Goal: Information Seeking & Learning: Learn about a topic

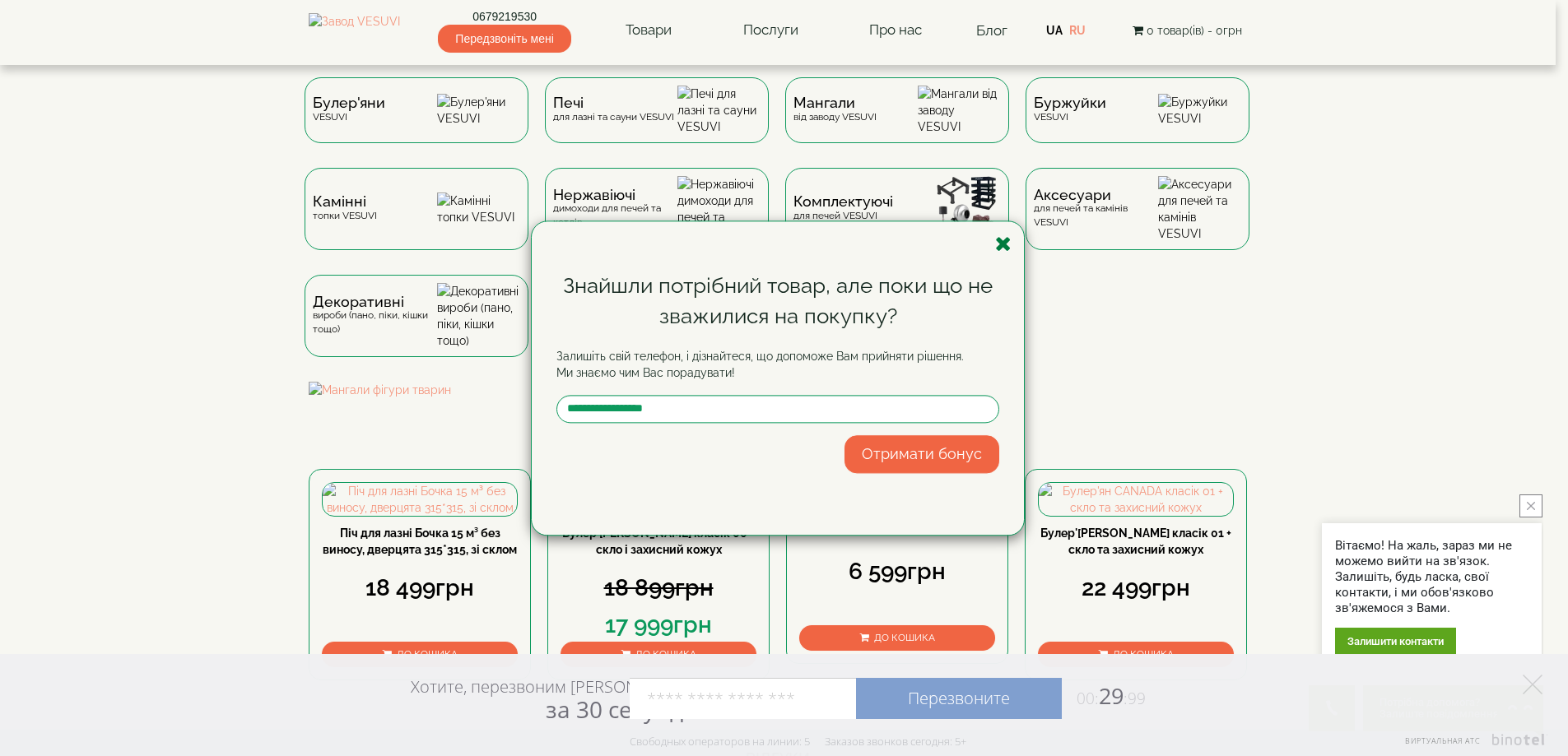
click at [1010, 241] on icon "button" at bounding box center [1003, 243] width 16 height 20
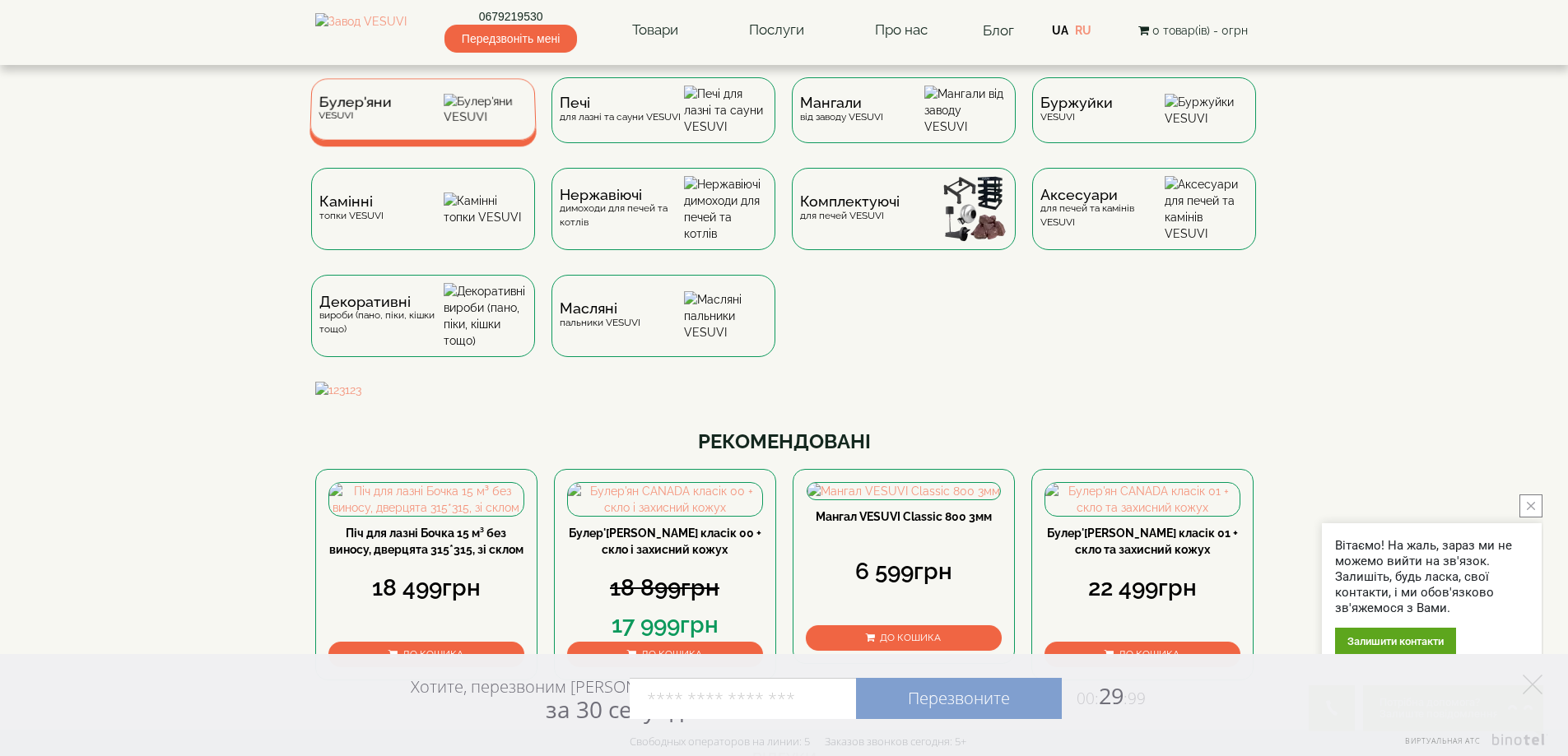
click at [442, 124] on div "Булер'яни VESUVI" at bounding box center [423, 109] width 228 height 62
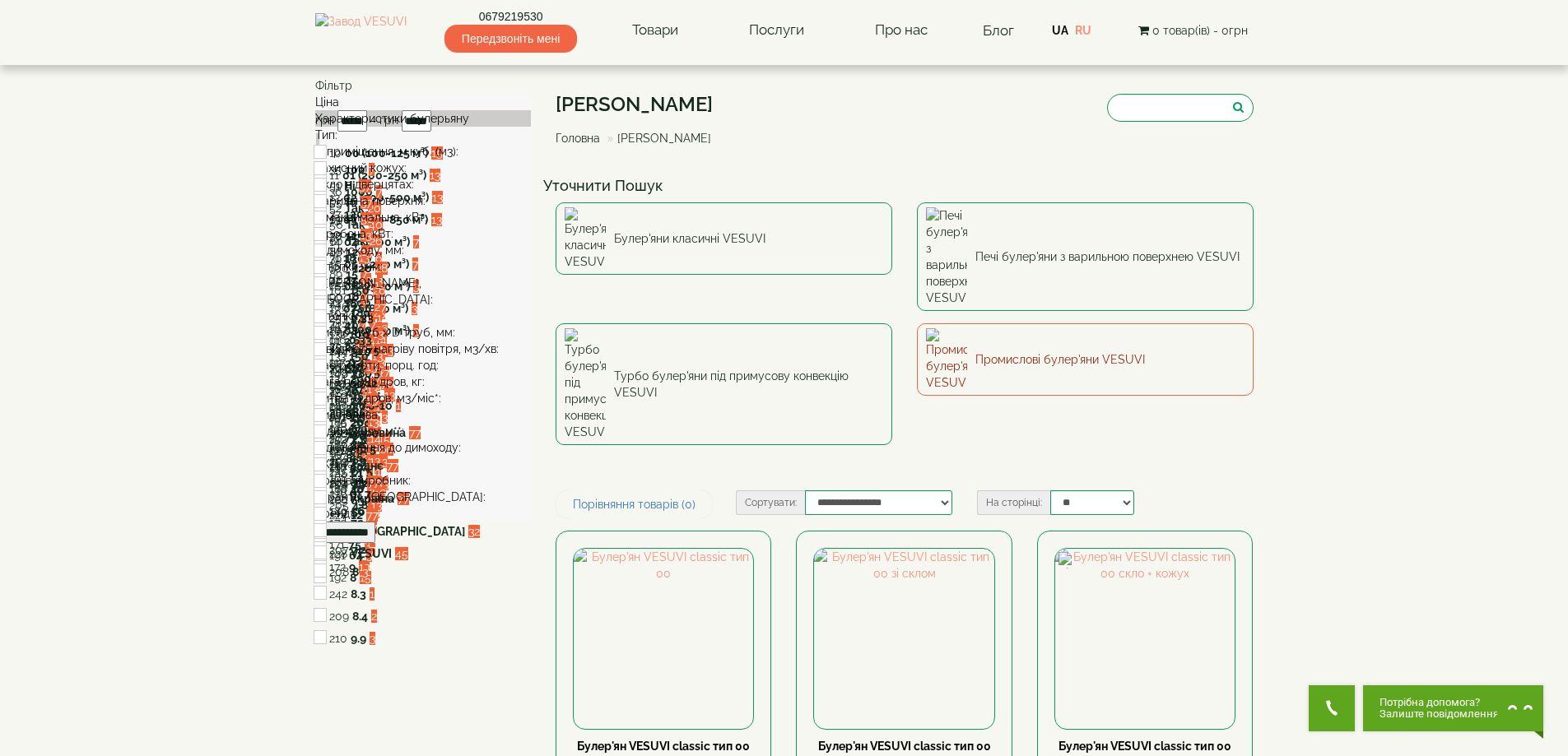
click at [958, 328] on img at bounding box center [946, 359] width 42 height 63
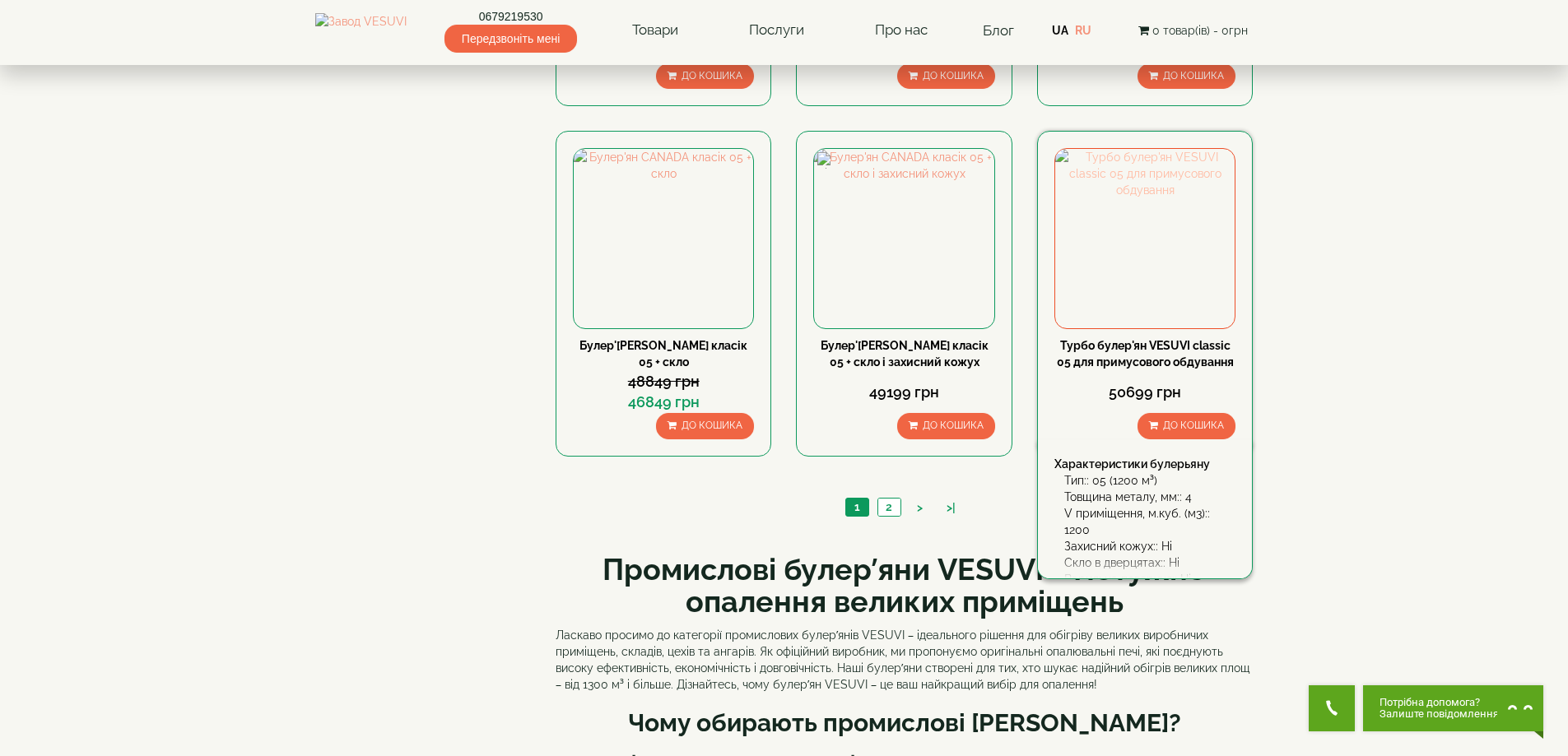
scroll to position [1481, 0]
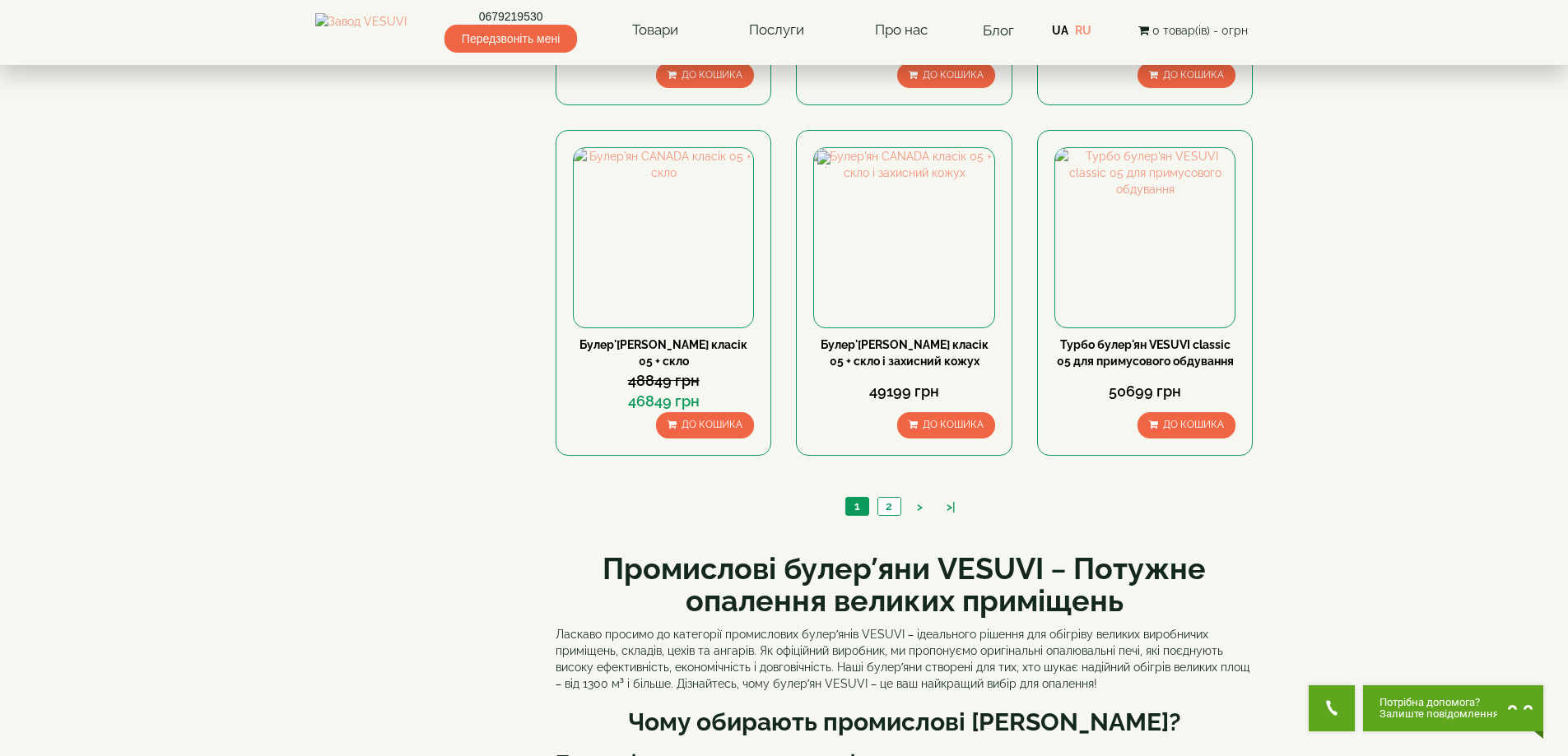
click at [883, 526] on div "1 2 > >|" at bounding box center [905, 508] width 698 height 56
click at [881, 517] on ul "1 2 > >|" at bounding box center [905, 508] width 127 height 23
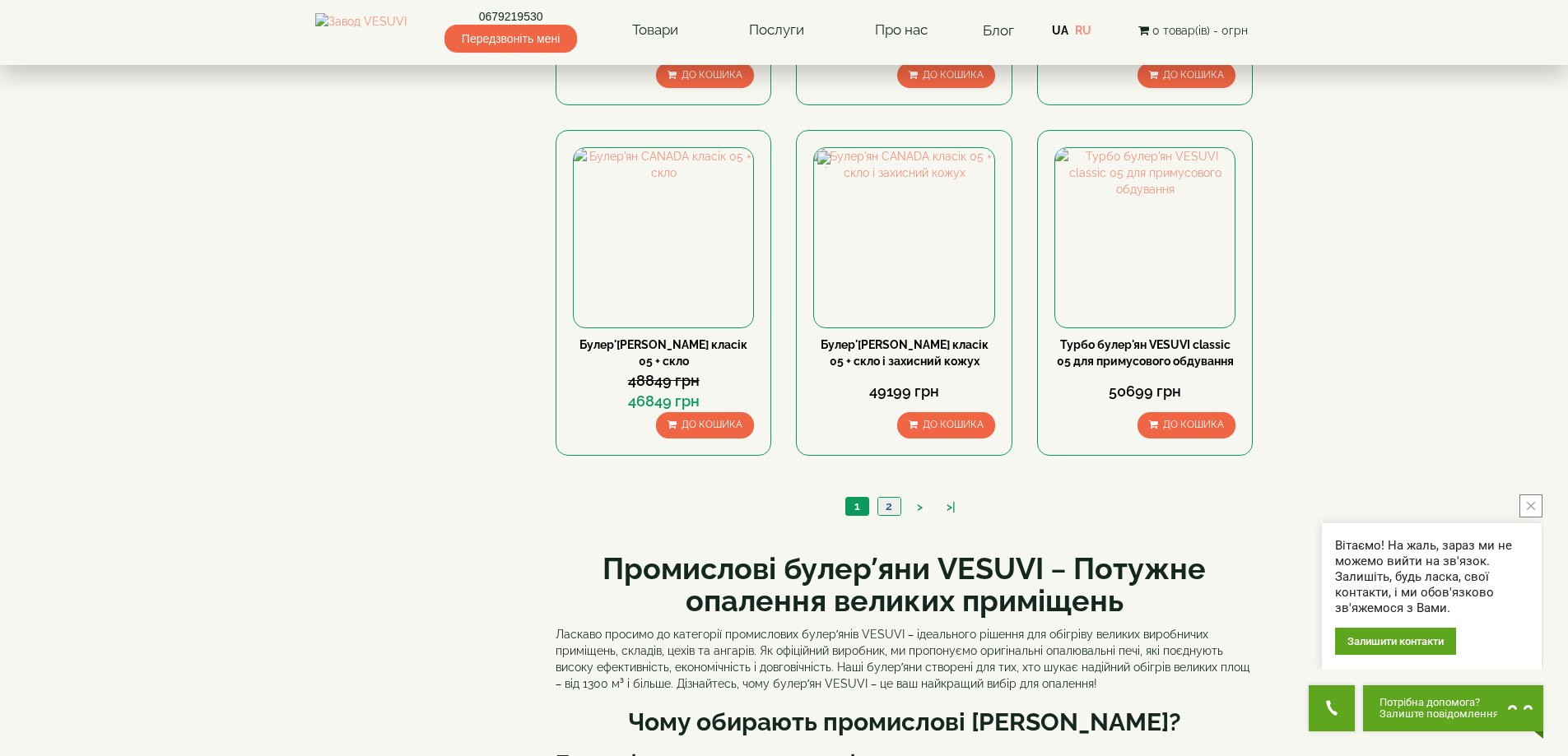
click at [886, 508] on link "2" at bounding box center [889, 506] width 23 height 17
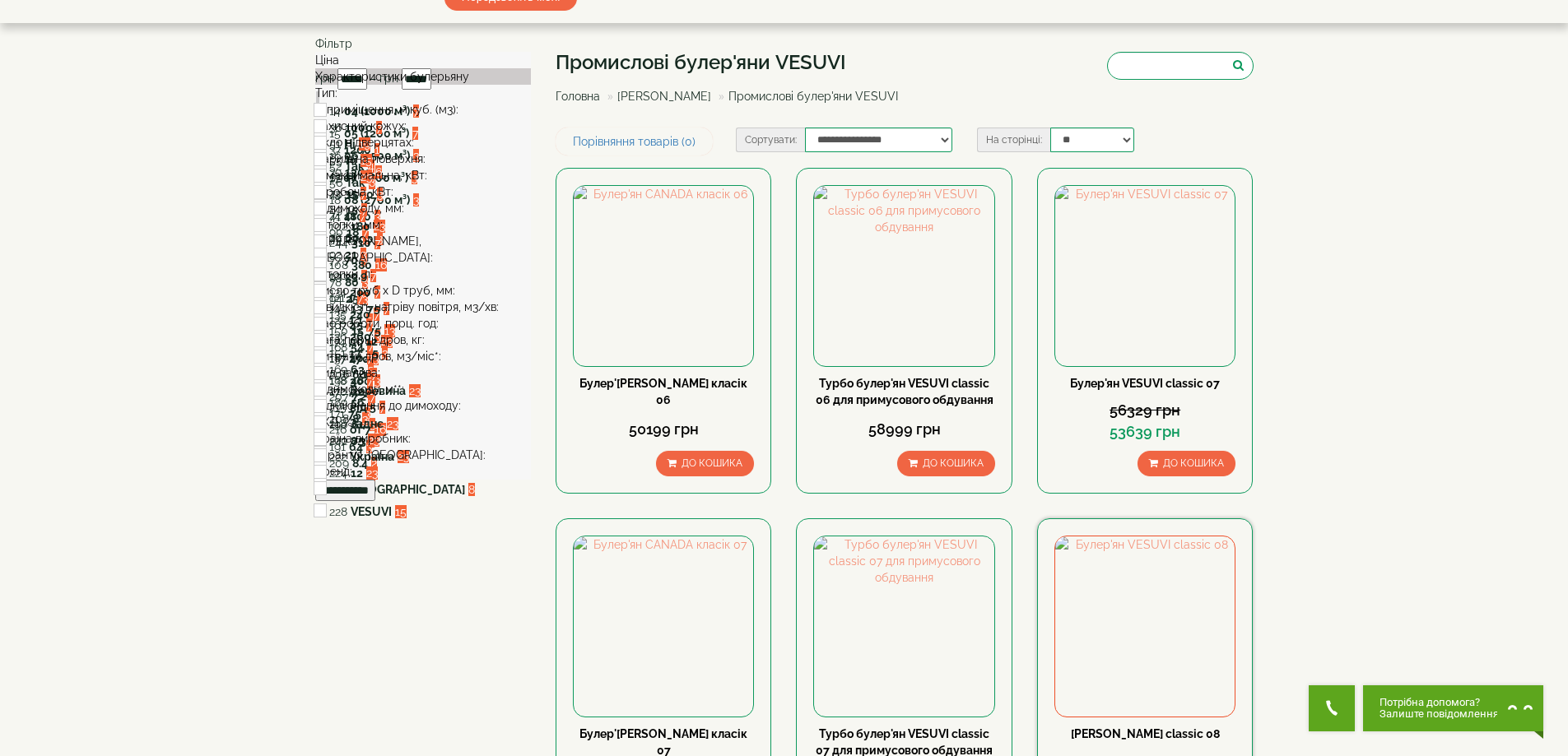
scroll to position [329, 0]
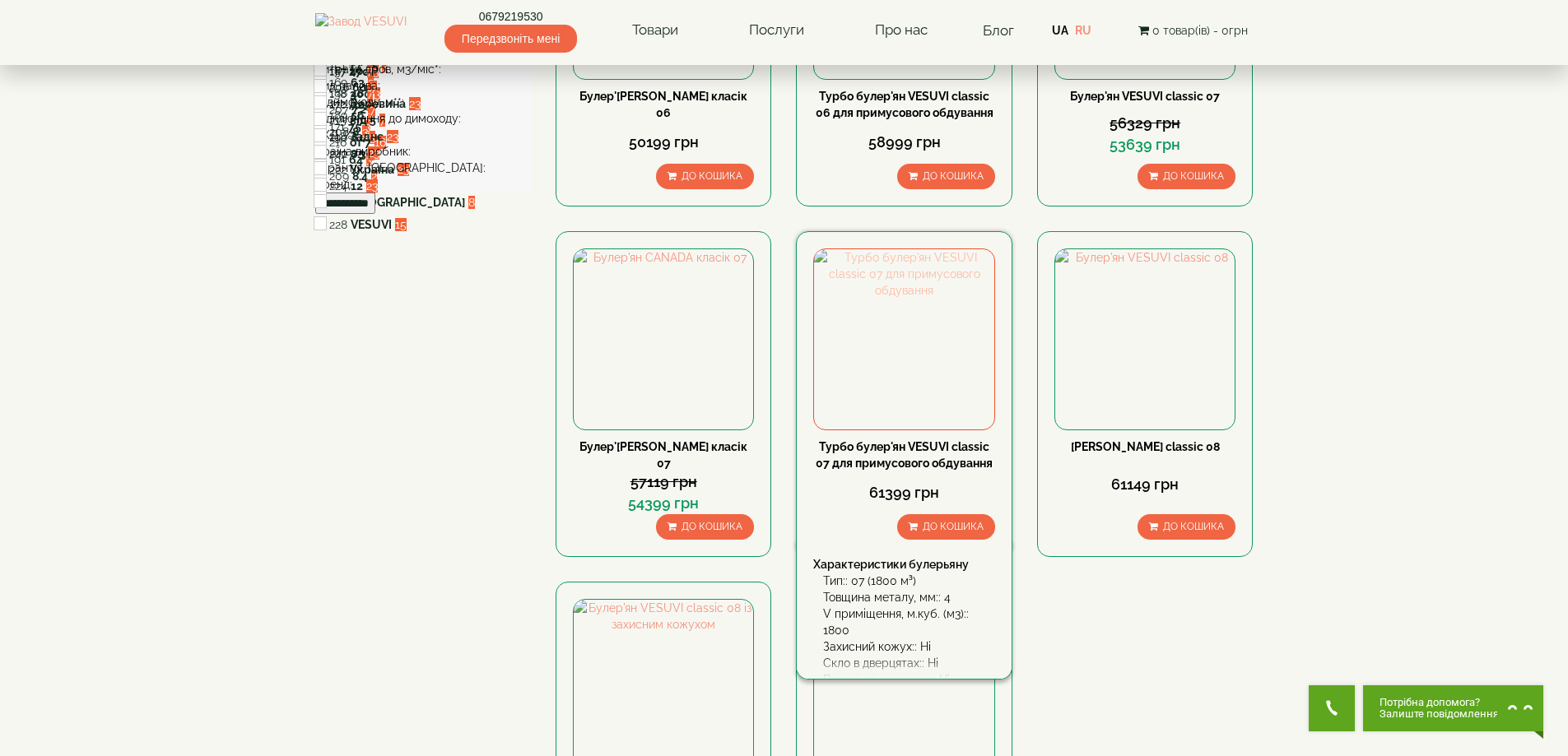
click at [903, 391] on img at bounding box center [904, 339] width 179 height 179
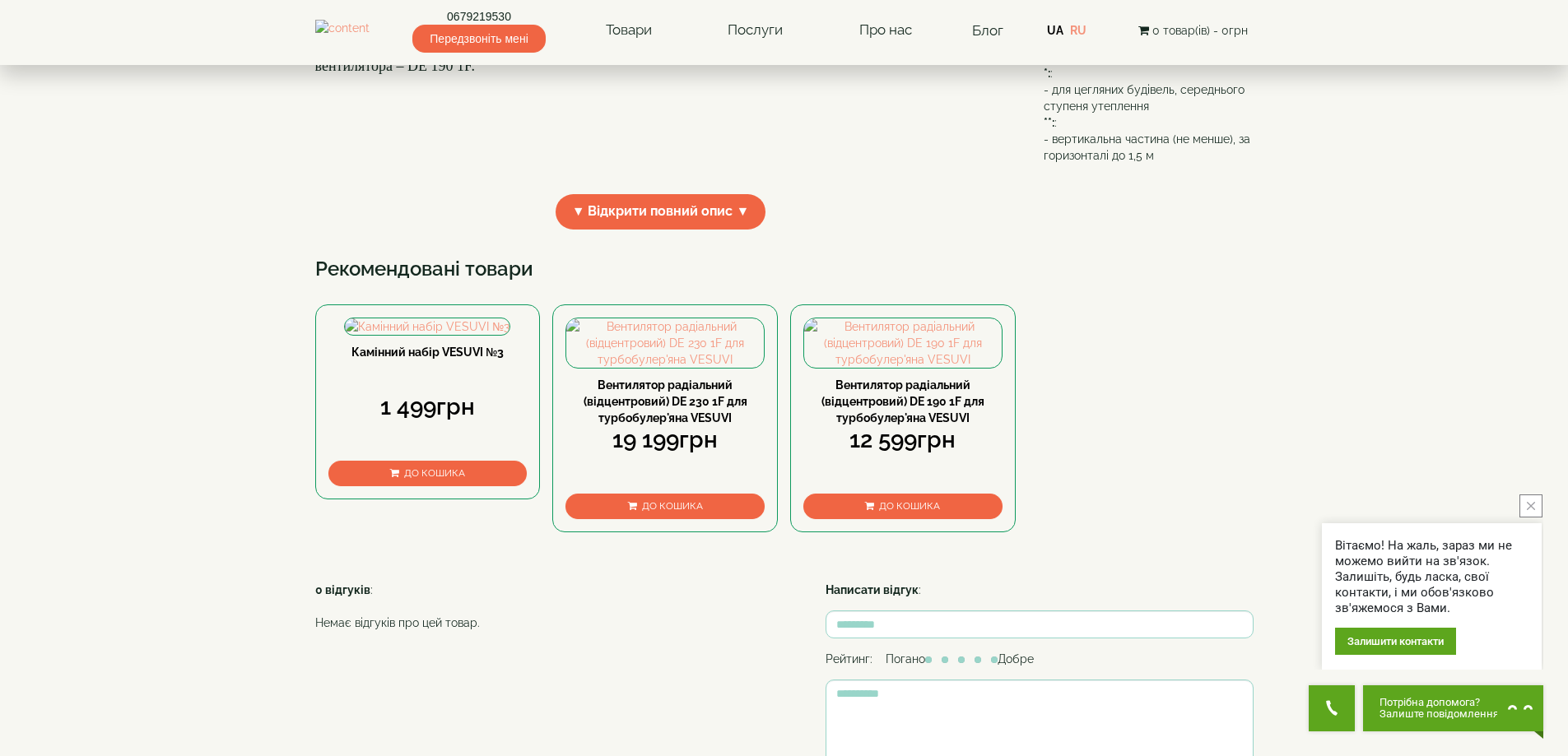
scroll to position [576, 0]
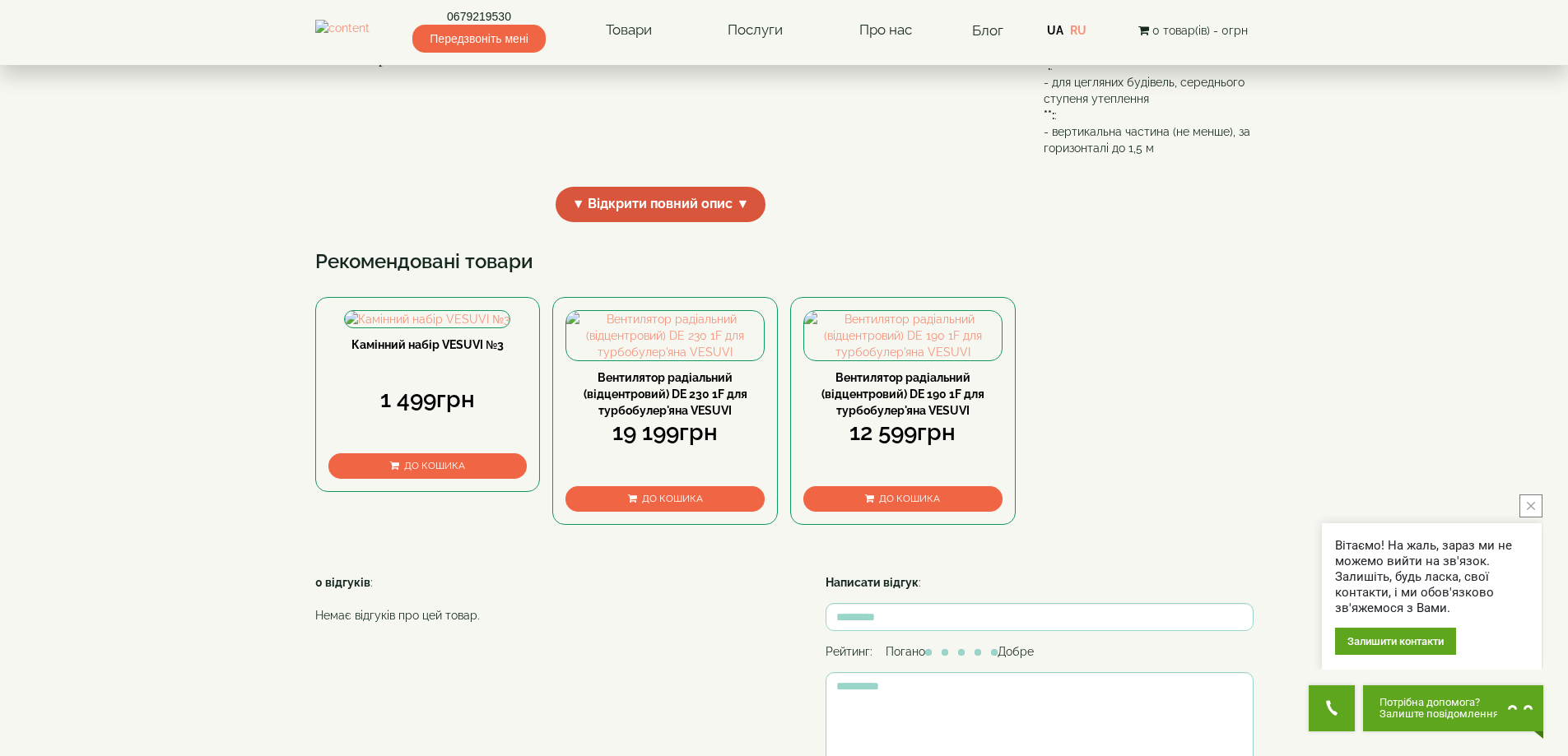
click at [643, 223] on span "▼ Відкрити повний опис ▼" at bounding box center [661, 204] width 211 height 36
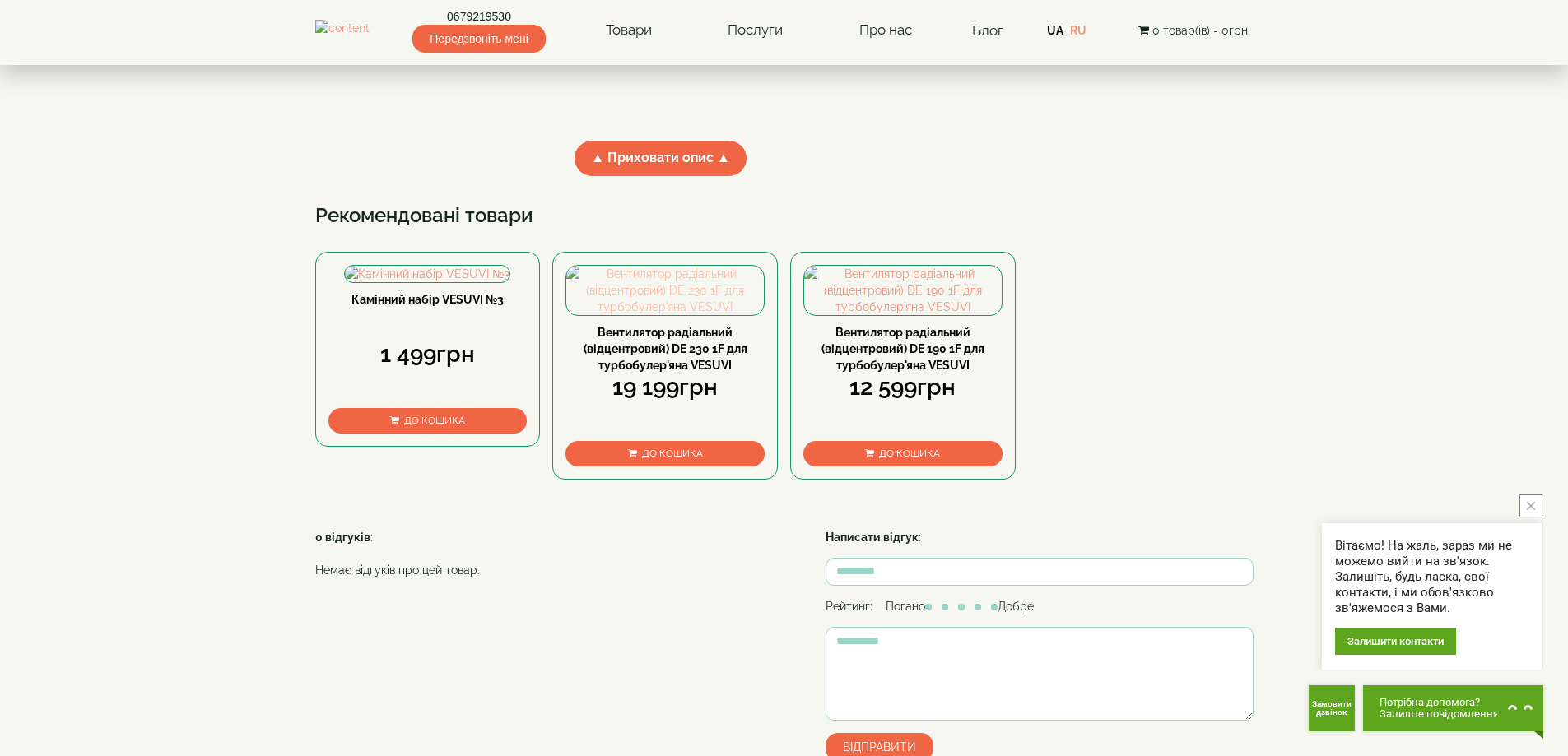
scroll to position [1810, 0]
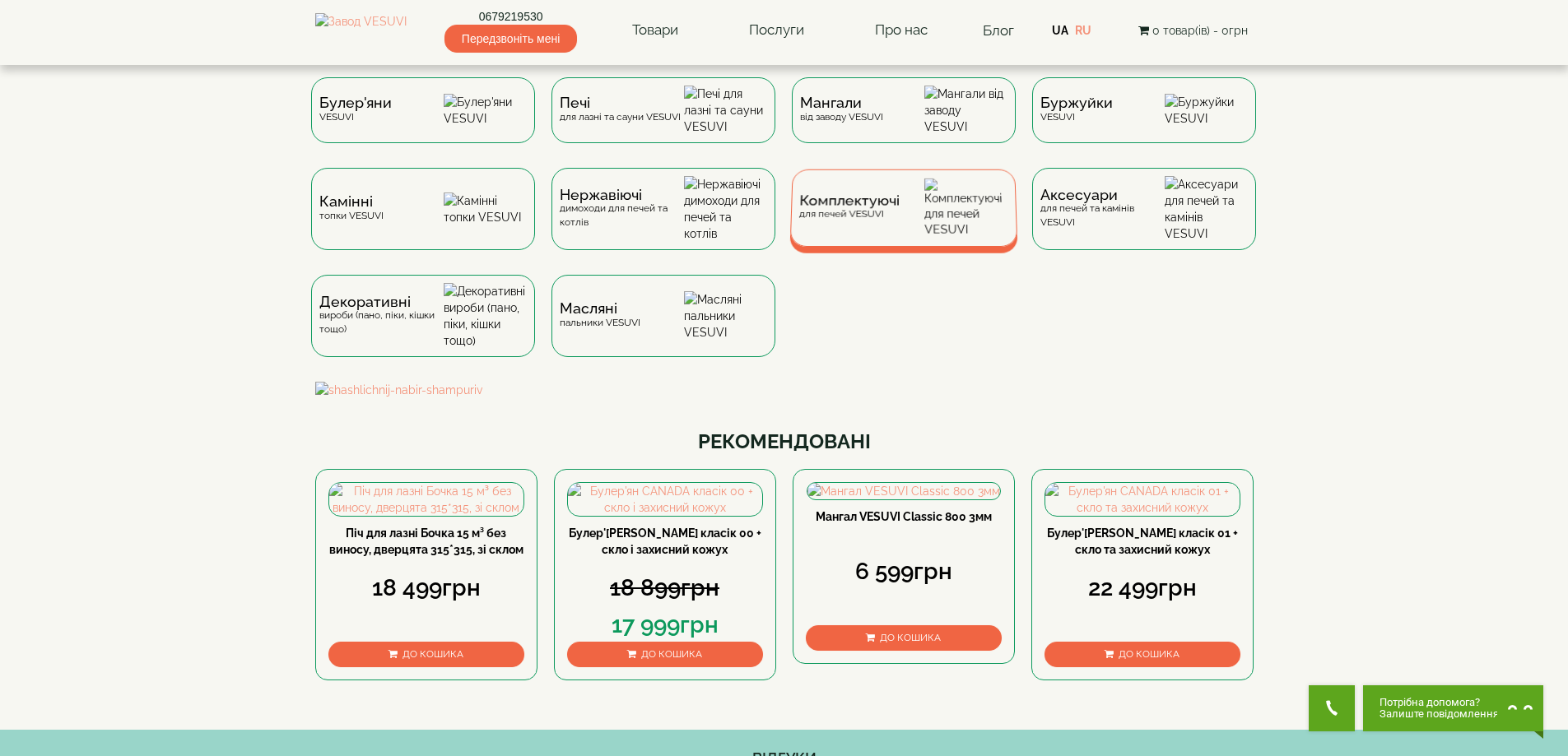
click at [919, 233] on div "Комплектуючі для печей VESUVI" at bounding box center [903, 208] width 228 height 77
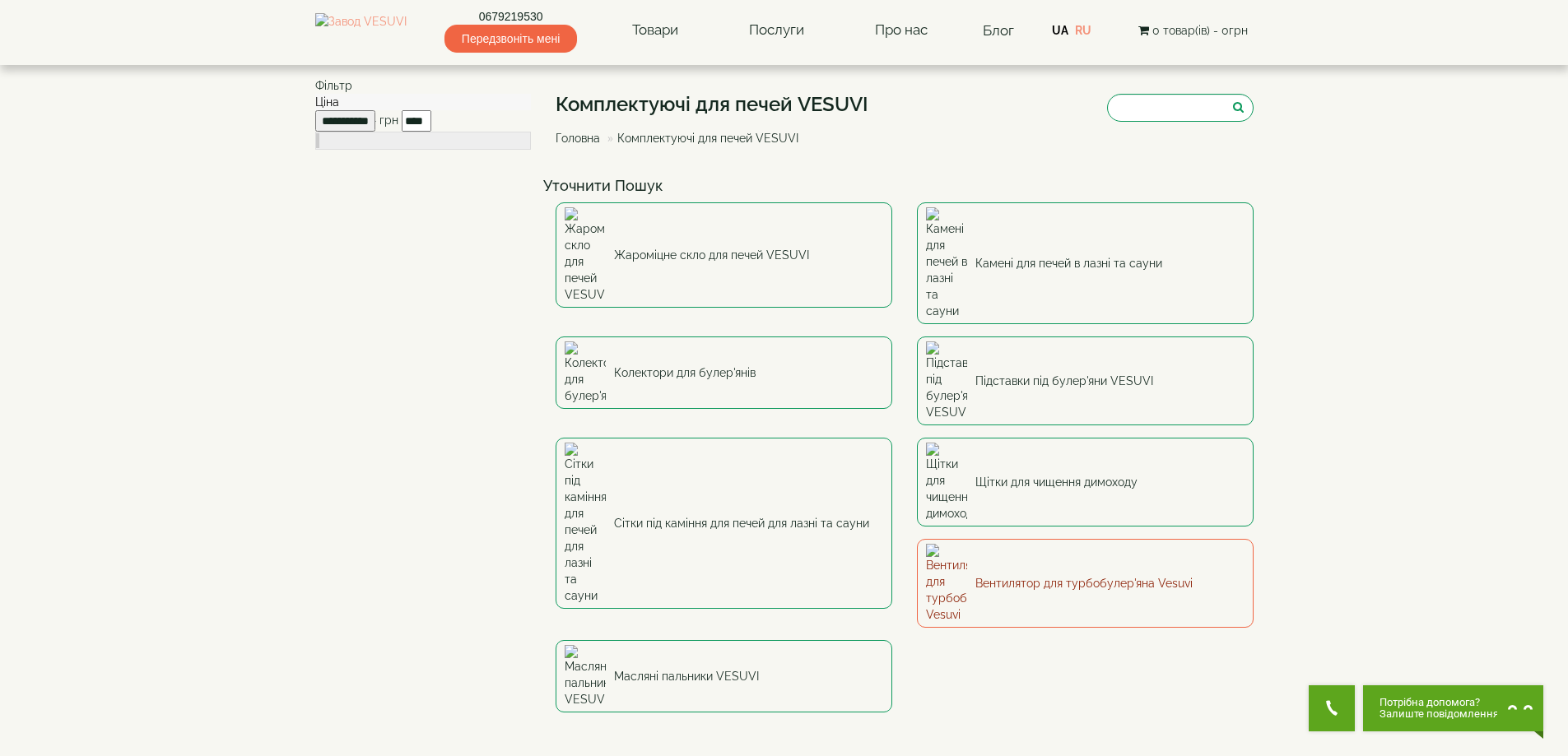
click at [917, 539] on link "Вентилятор для турбобулер'яна Vesuvi" at bounding box center [1086, 584] width 337 height 89
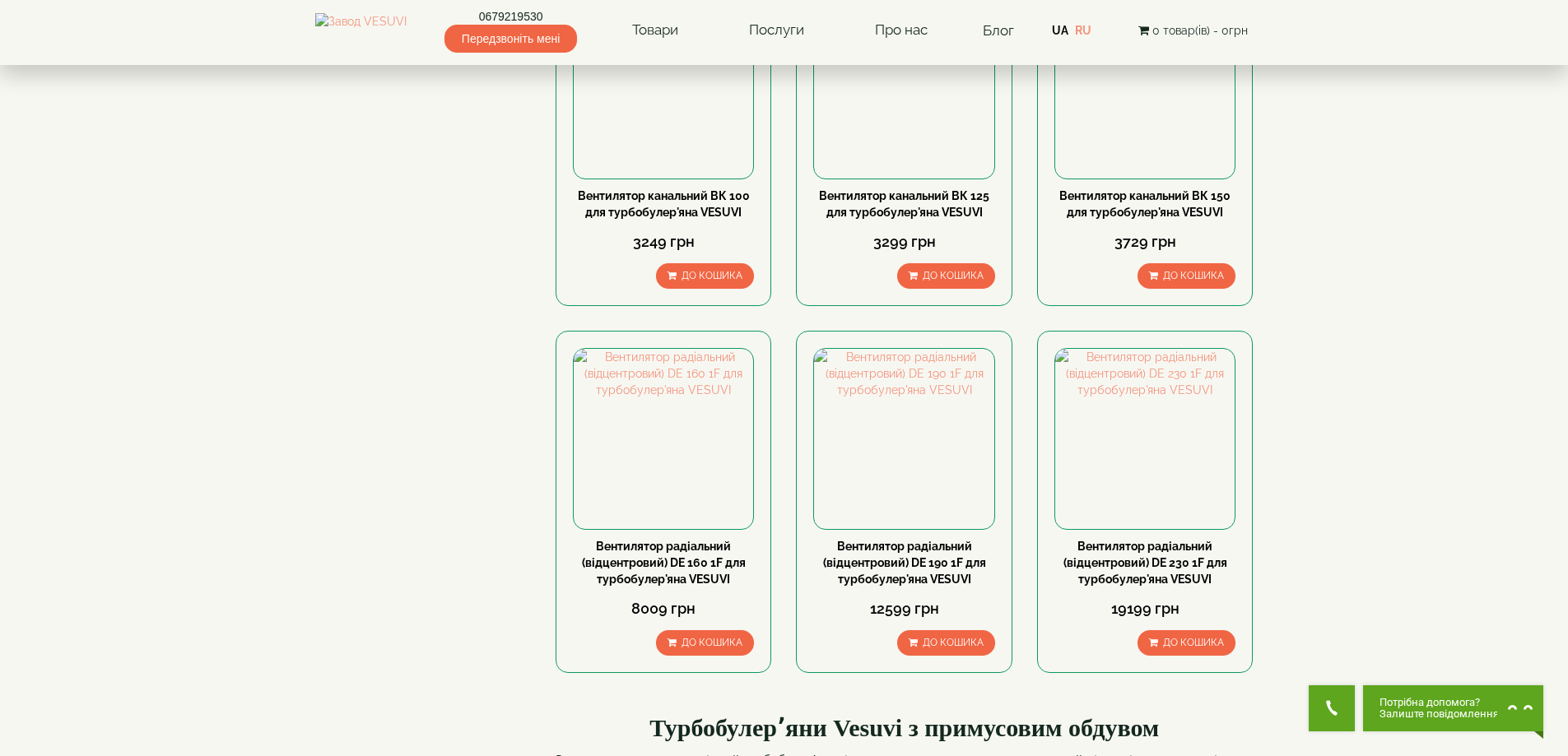
scroll to position [247, 0]
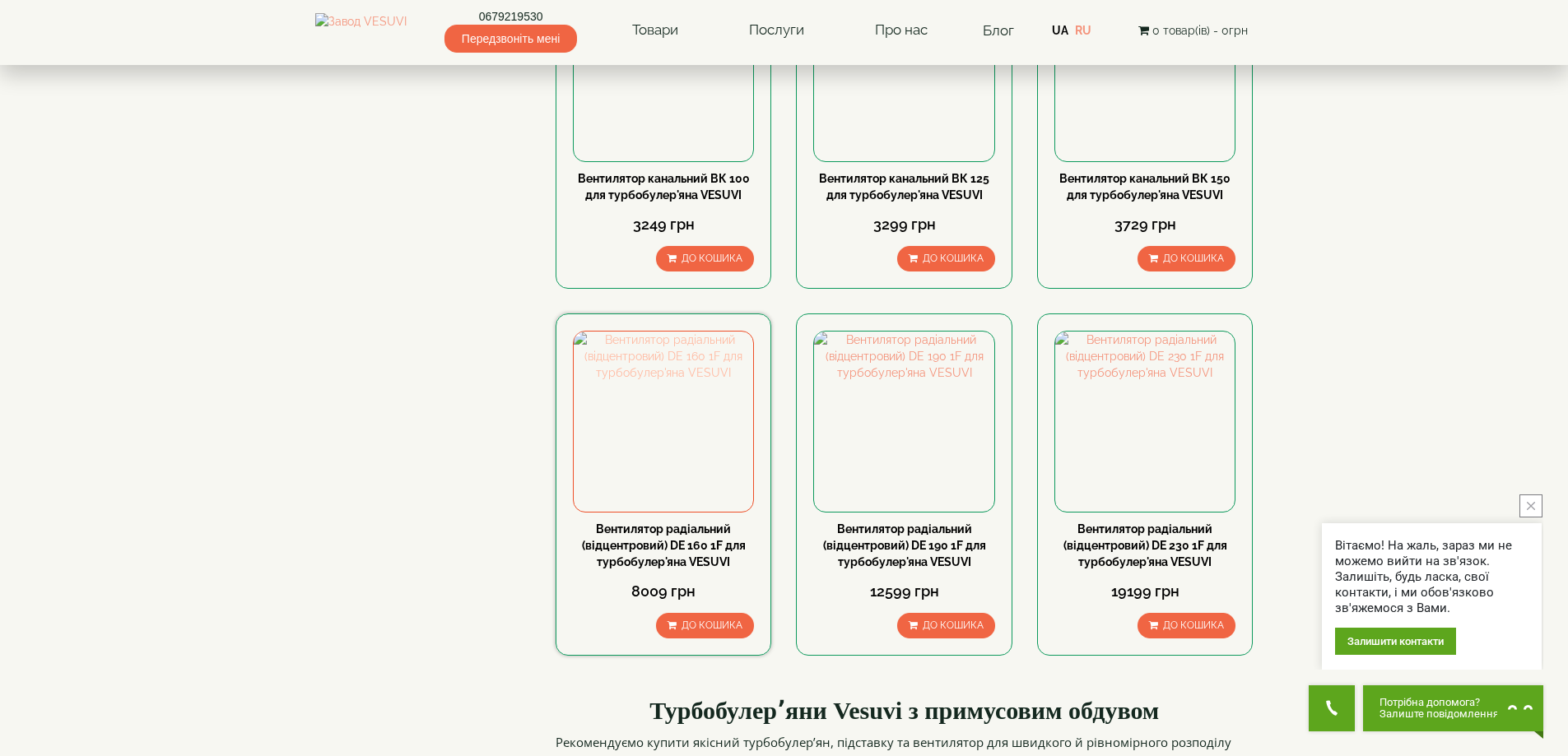
click at [662, 437] on img at bounding box center [662, 421] width 179 height 179
